Goal: Find specific page/section: Find specific page/section

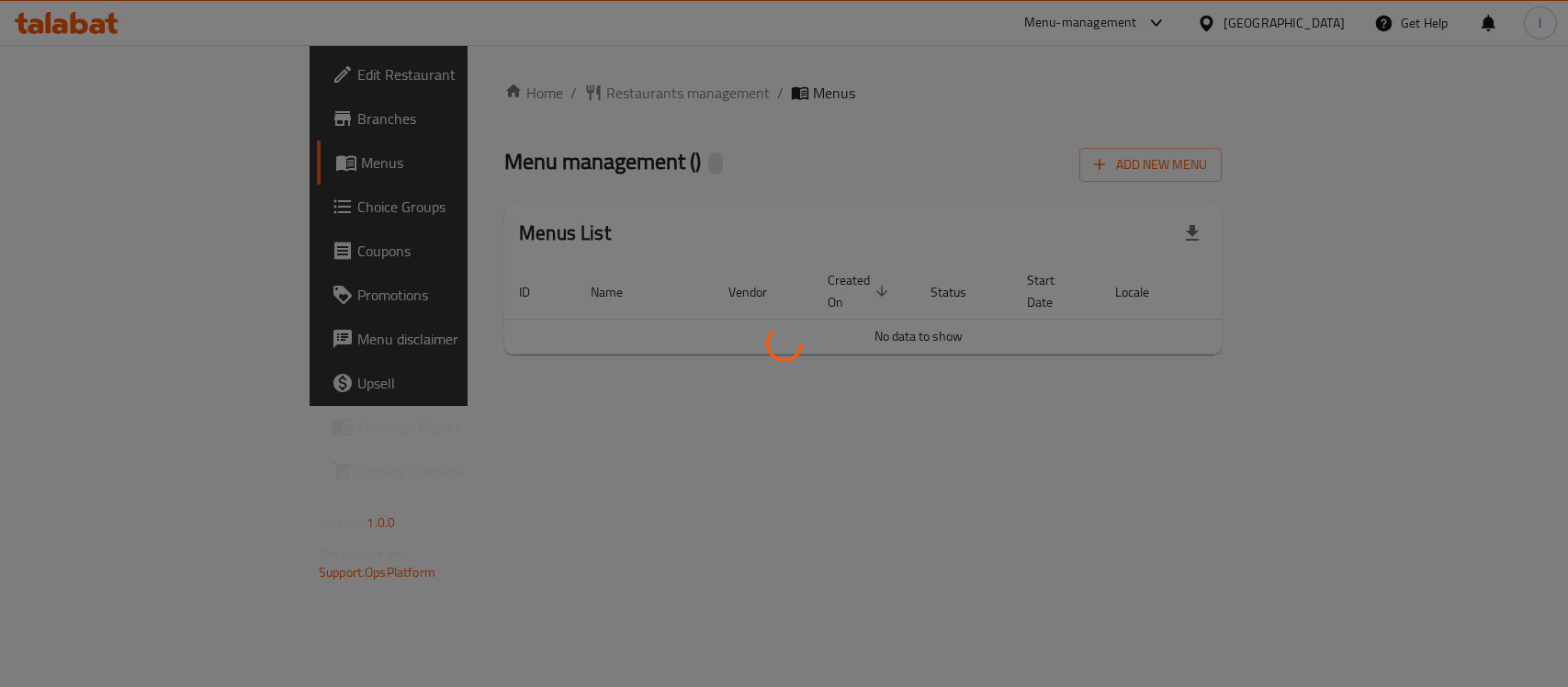
click at [654, 98] on div at bounding box center [784, 343] width 1568 height 687
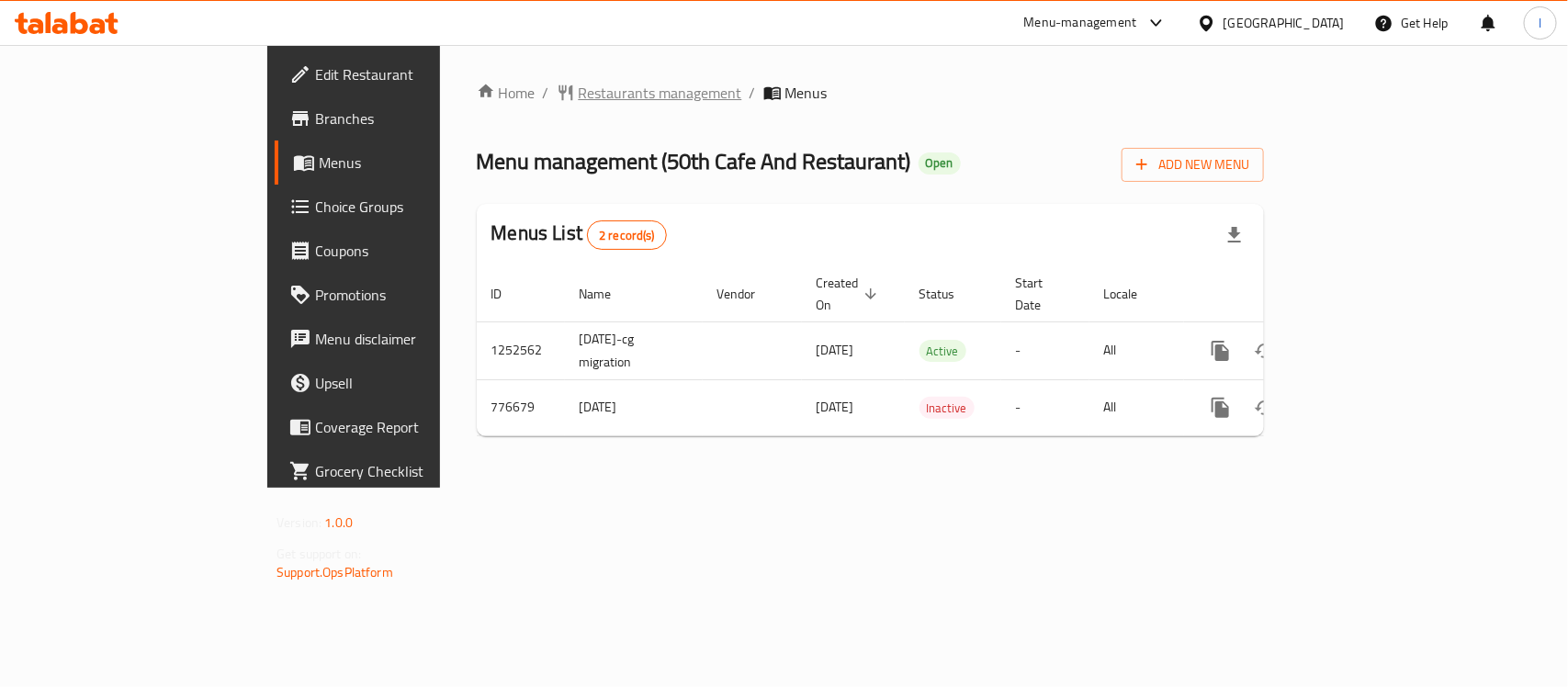
click at [578, 84] on span "Restaurants management" at bounding box center [660, 93] width 164 height 22
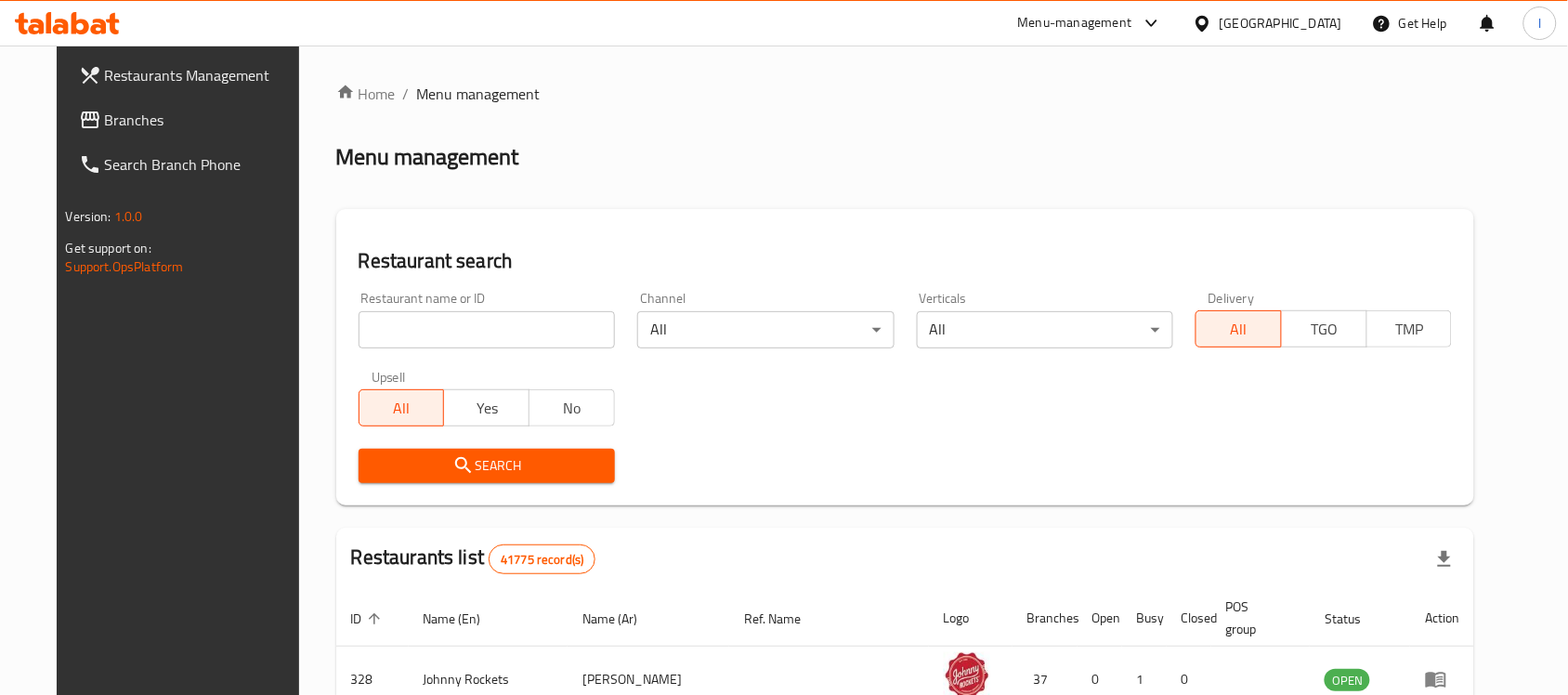
click at [396, 325] on input "search" at bounding box center [486, 330] width 257 height 38
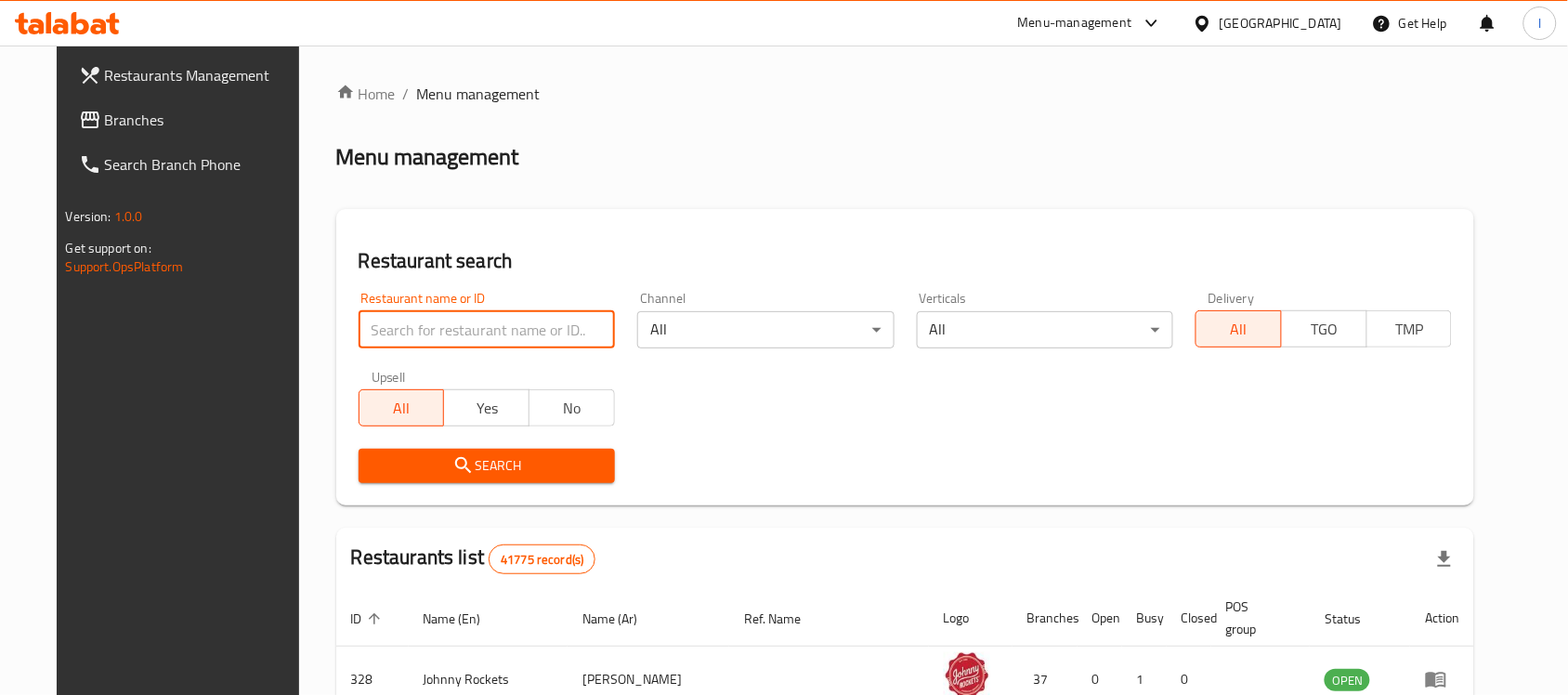
paste input "652230"
type input "652230"
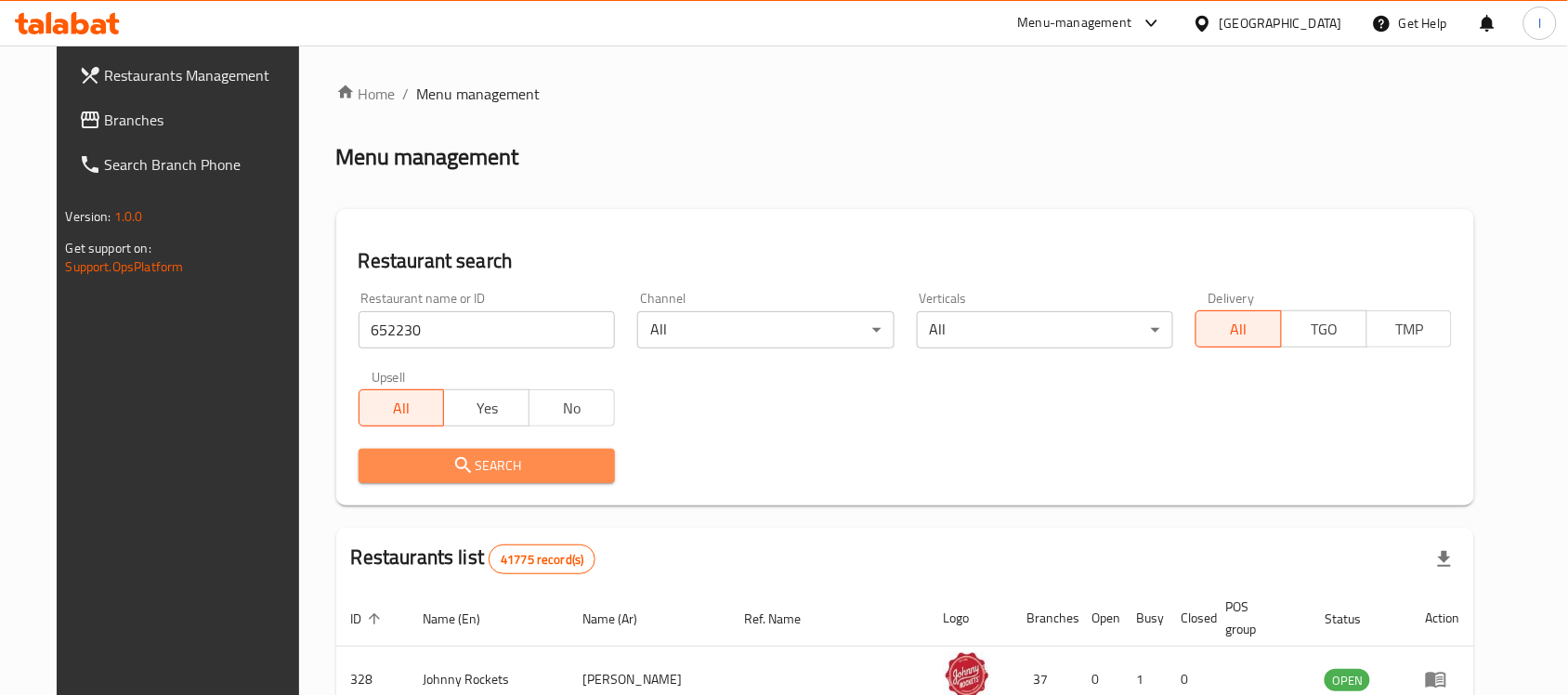
click at [520, 463] on span "Search" at bounding box center [486, 466] width 227 height 24
click at [520, 463] on div at bounding box center [784, 347] width 1568 height 695
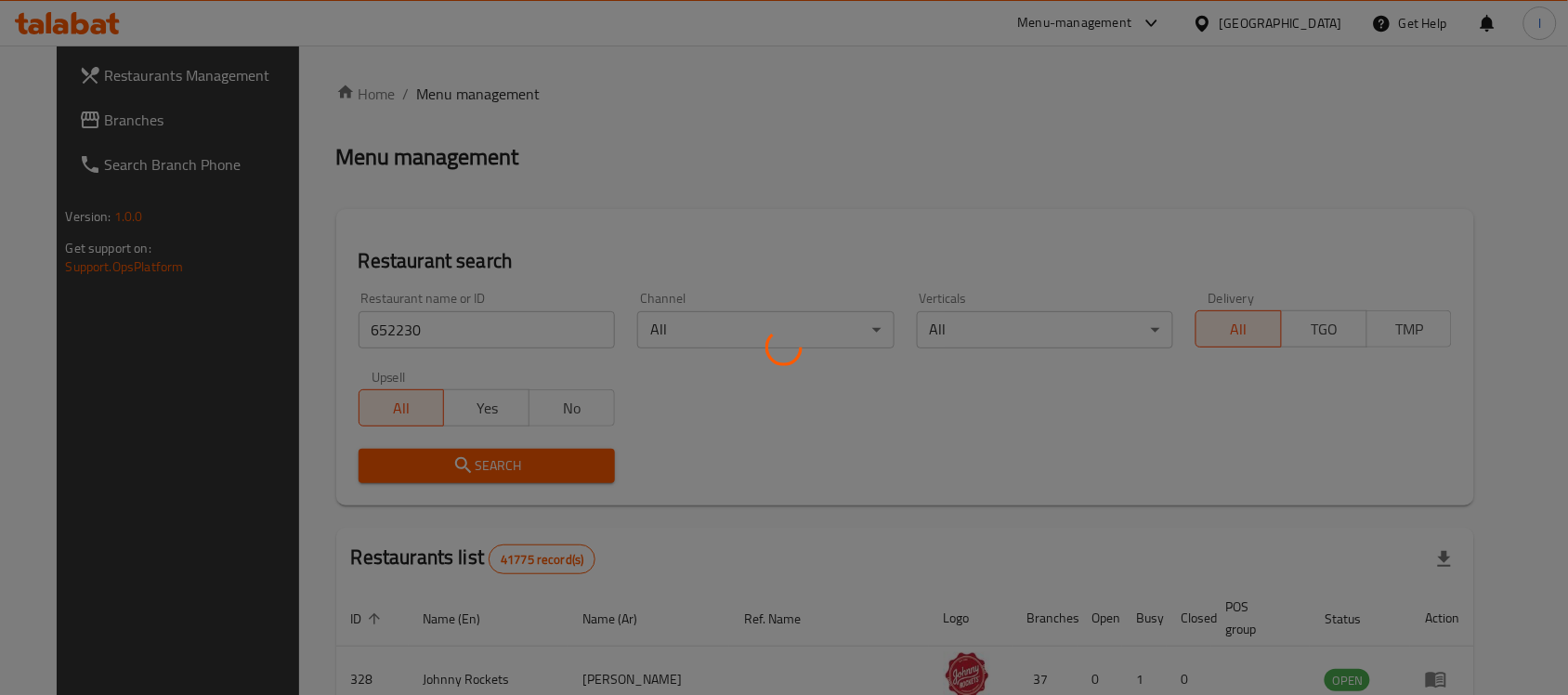
click at [595, 212] on div at bounding box center [784, 347] width 1568 height 695
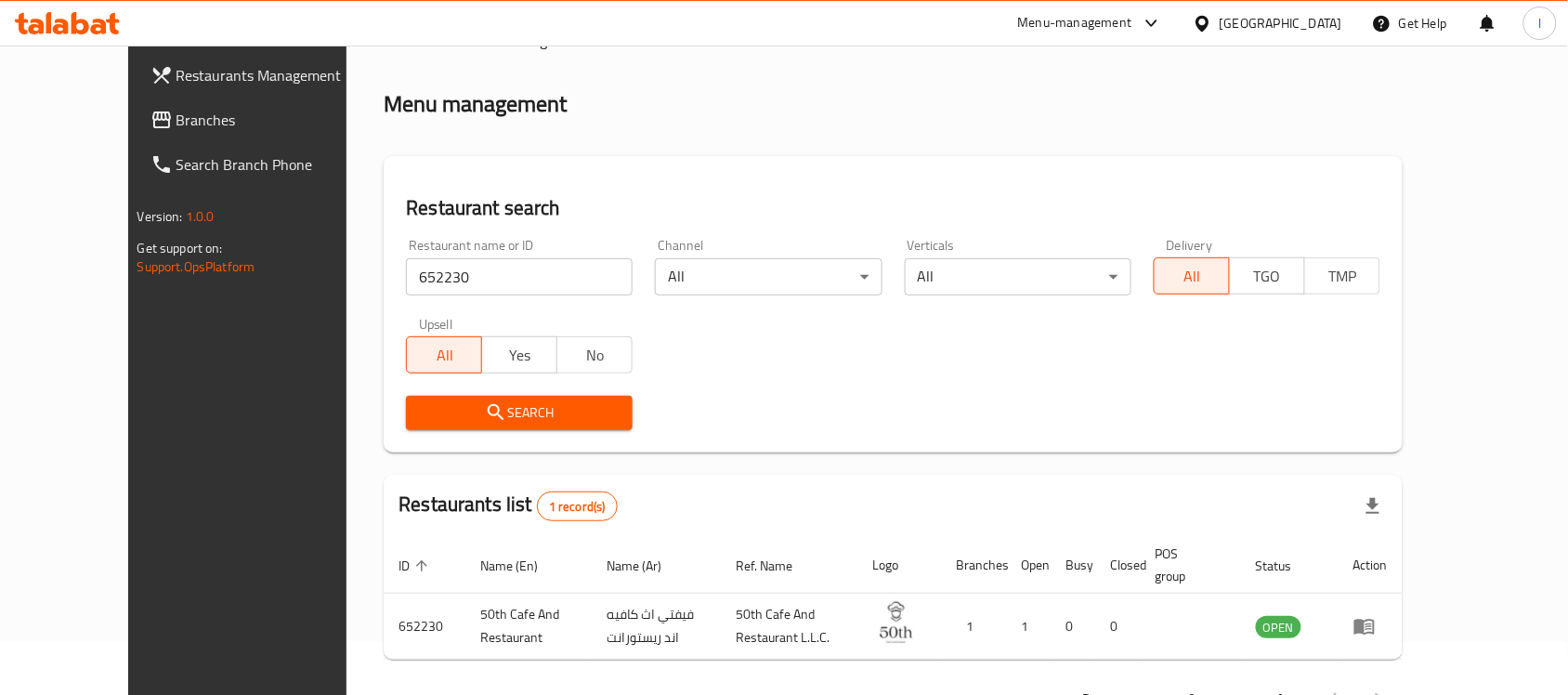
scroll to position [98, 0]
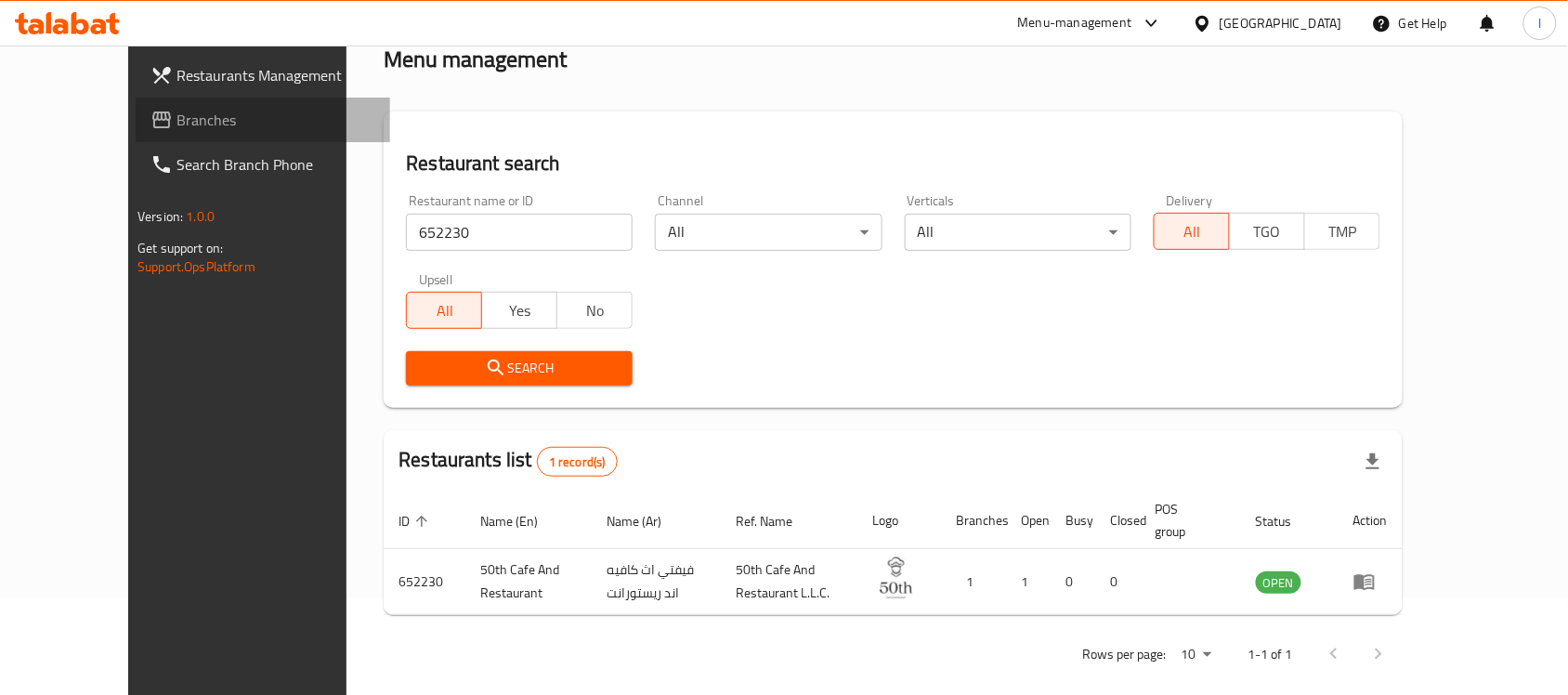
click at [177, 120] on span "Branches" at bounding box center [275, 120] width 198 height 23
